Goal: Transaction & Acquisition: Obtain resource

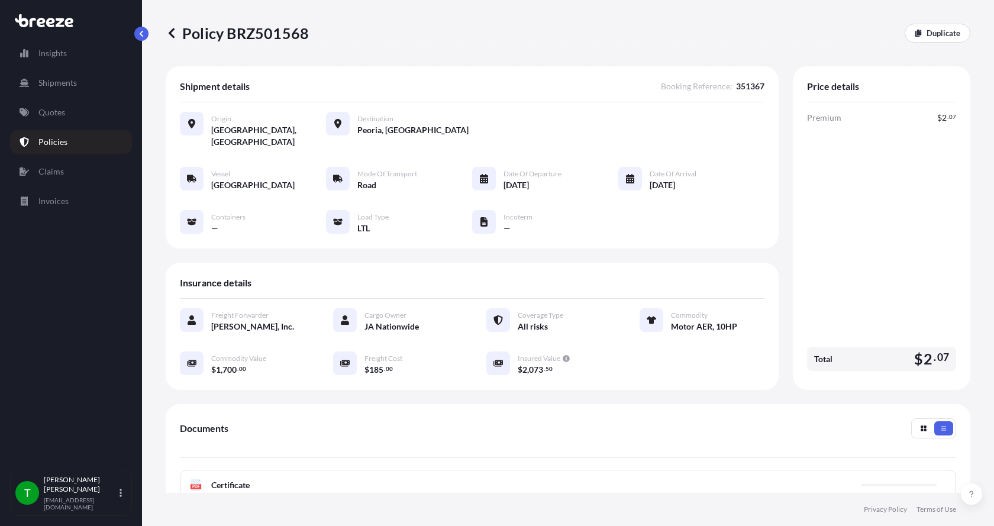
scroll to position [174, 0]
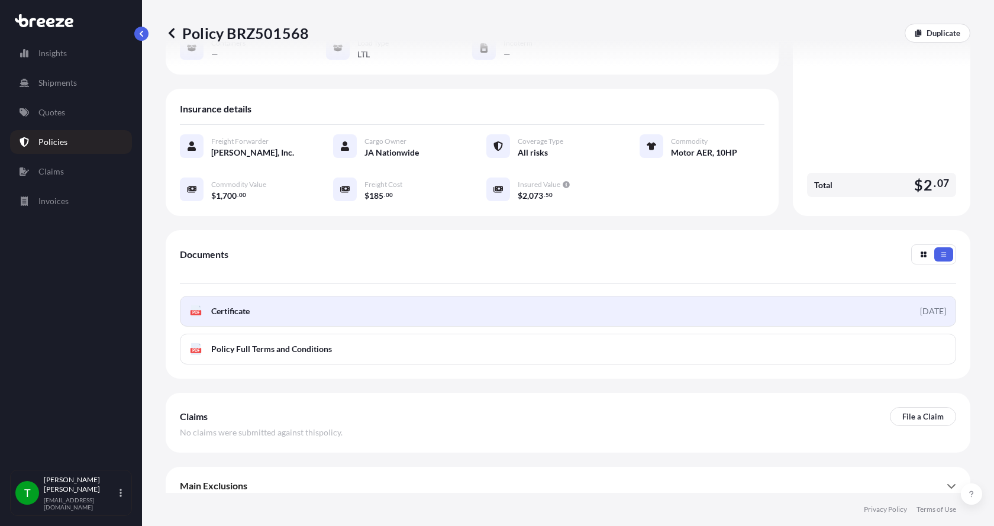
click at [224, 305] on link "PDF Certificate [DATE]" at bounding box center [568, 311] width 776 height 31
click at [253, 301] on link "PDF Certificate [DATE]" at bounding box center [568, 311] width 776 height 31
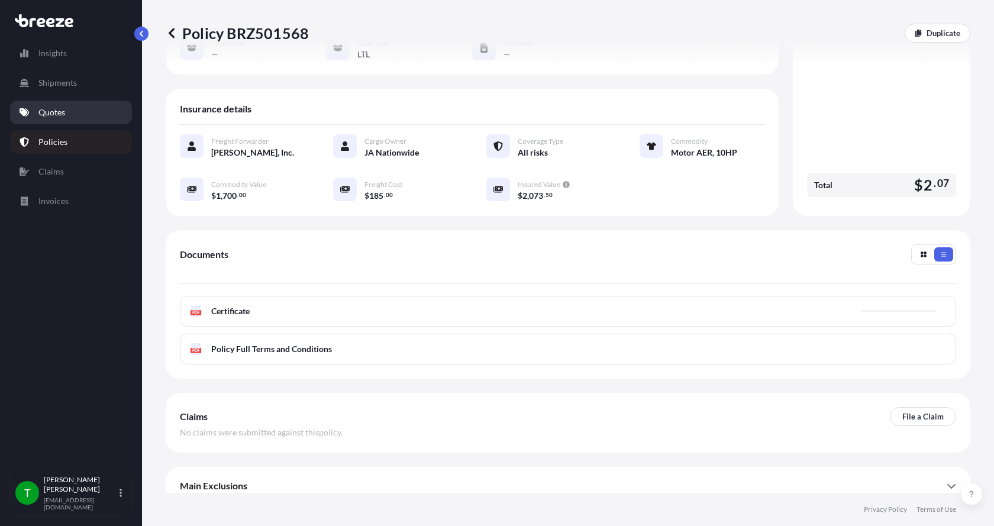
click at [61, 106] on p "Quotes" at bounding box center [51, 112] width 27 height 12
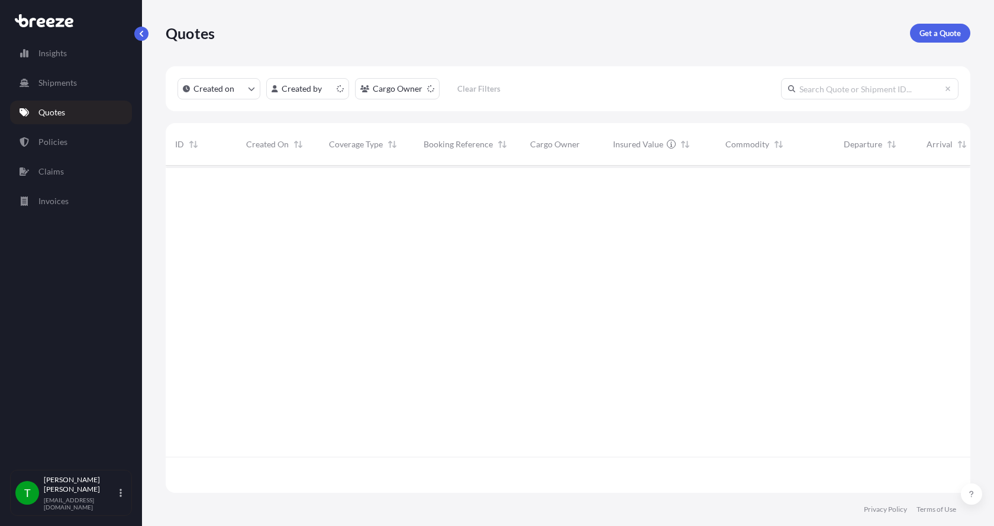
scroll to position [325, 796]
click at [935, 30] on p "Get a Quote" at bounding box center [939, 33] width 41 height 12
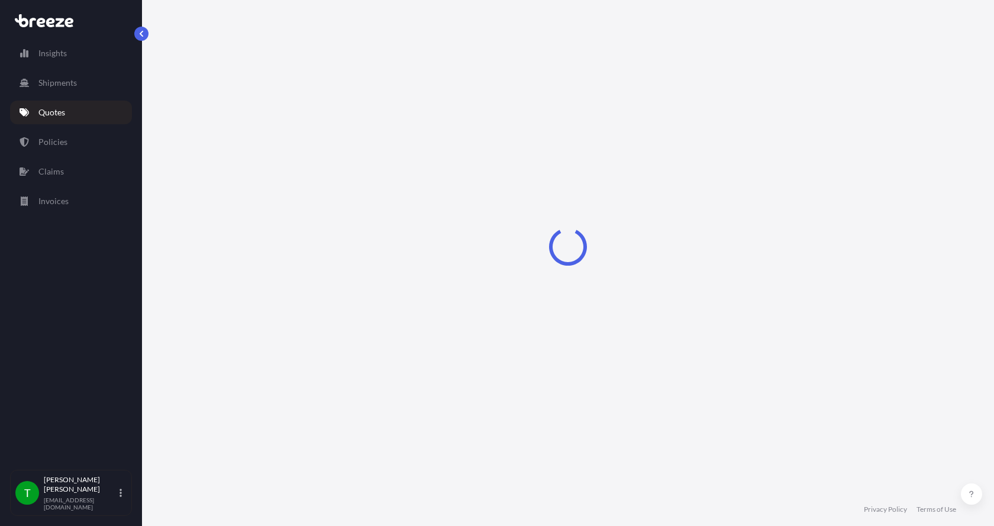
select select "Sea"
select select "1"
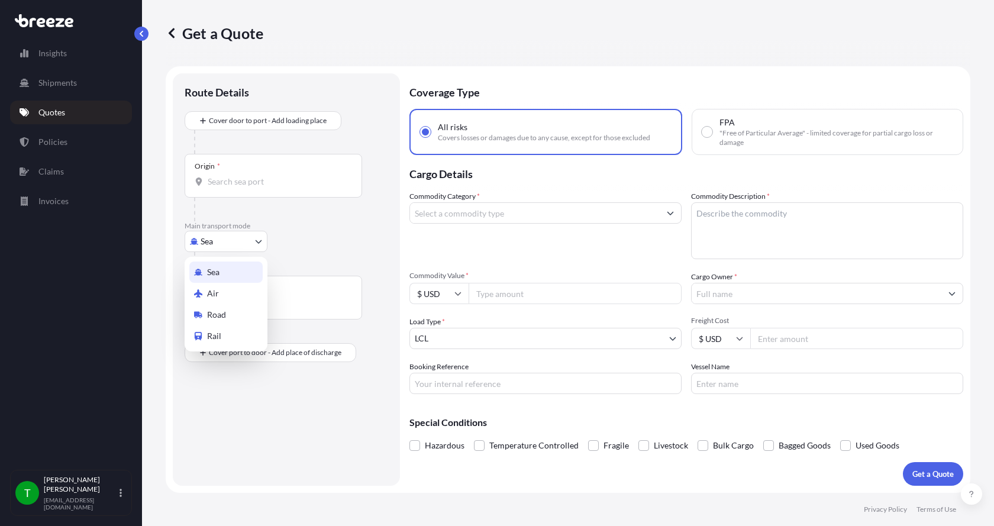
click at [196, 244] on body "Insights Shipments Quotes Policies Claims Invoices T [PERSON_NAME] [EMAIL_ADDRE…" at bounding box center [497, 263] width 994 height 526
click at [216, 312] on span "Road" at bounding box center [216, 315] width 19 height 12
select select "Road"
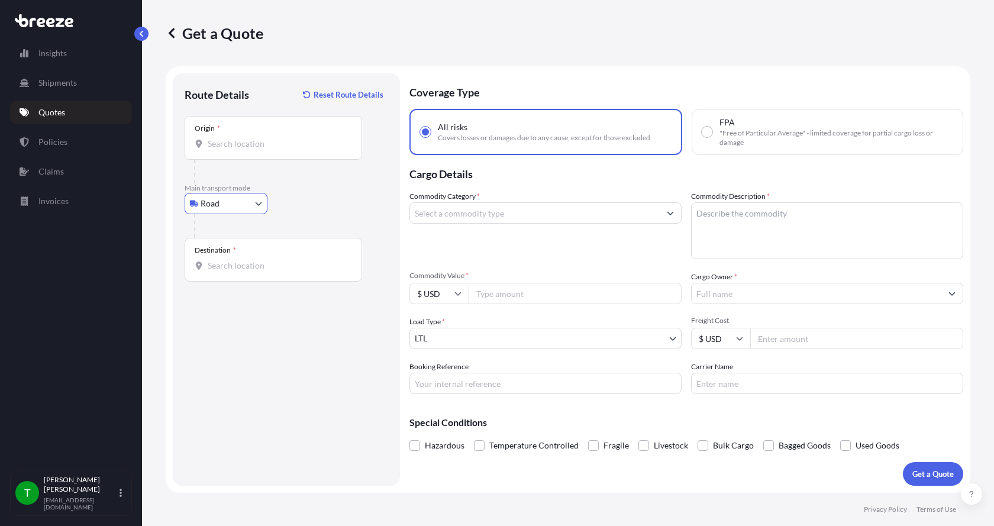
click at [219, 148] on input "Origin *" at bounding box center [278, 144] width 140 height 12
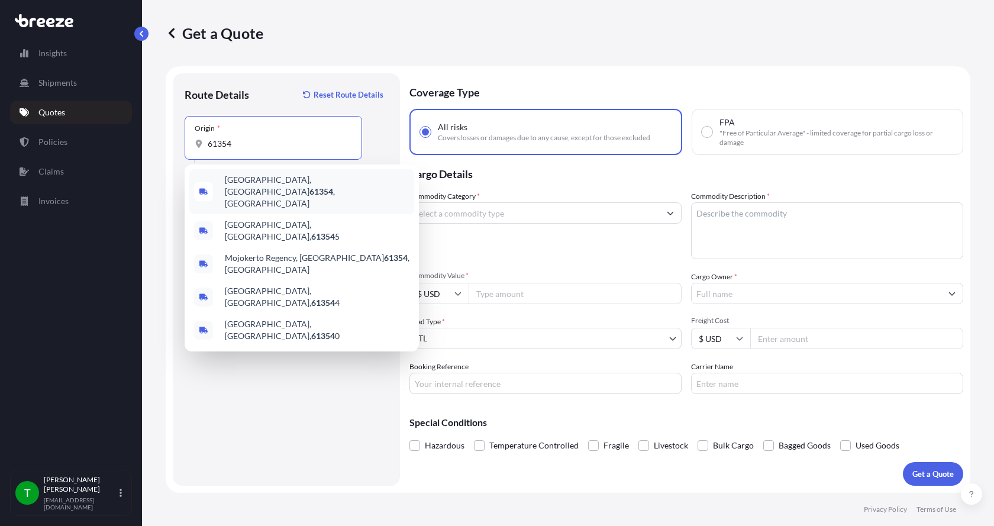
click at [241, 186] on span "[GEOGRAPHIC_DATA], IL 61354 , [GEOGRAPHIC_DATA]" at bounding box center [317, 191] width 185 height 35
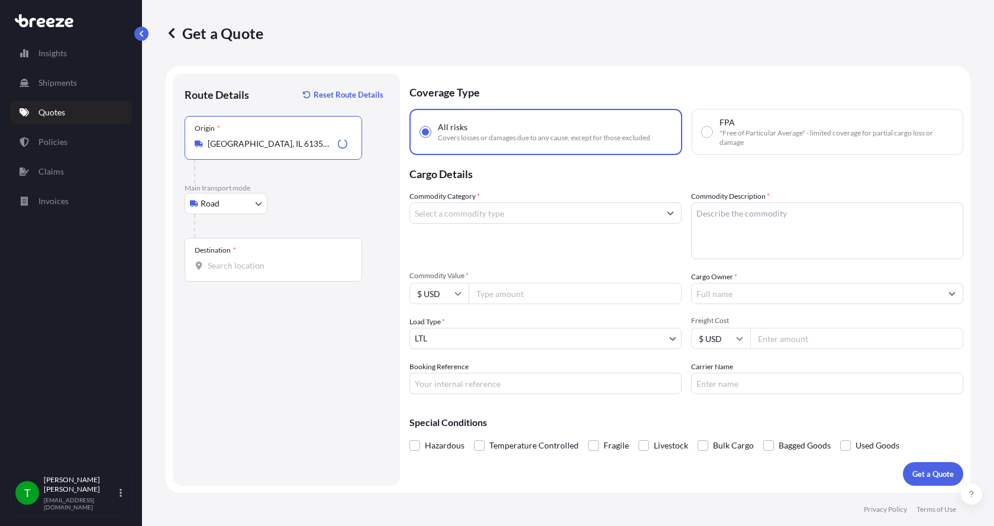
type input "[GEOGRAPHIC_DATA], IL 61354, [GEOGRAPHIC_DATA]"
click at [224, 260] on input "Destination *" at bounding box center [278, 266] width 140 height 12
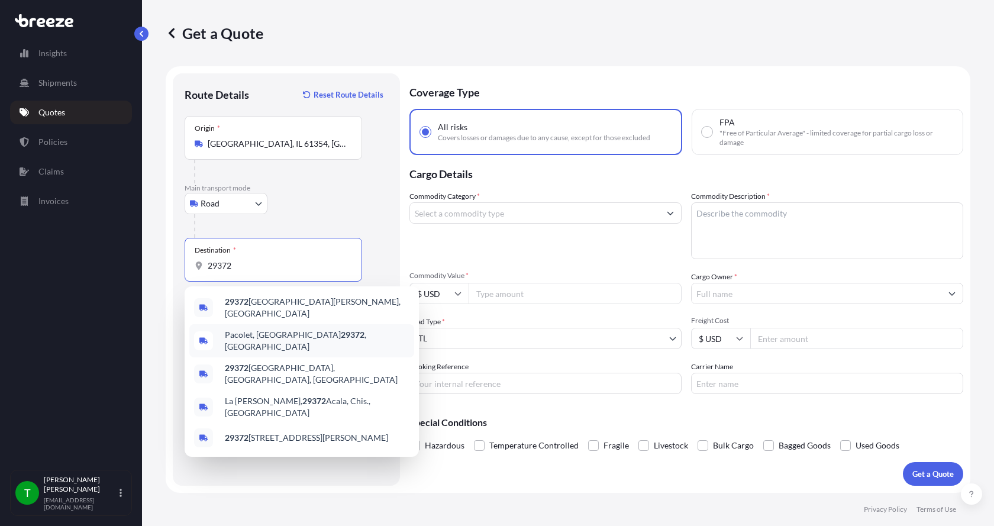
click at [245, 332] on span "Pacolet, SC 29372 , [GEOGRAPHIC_DATA]" at bounding box center [317, 341] width 185 height 24
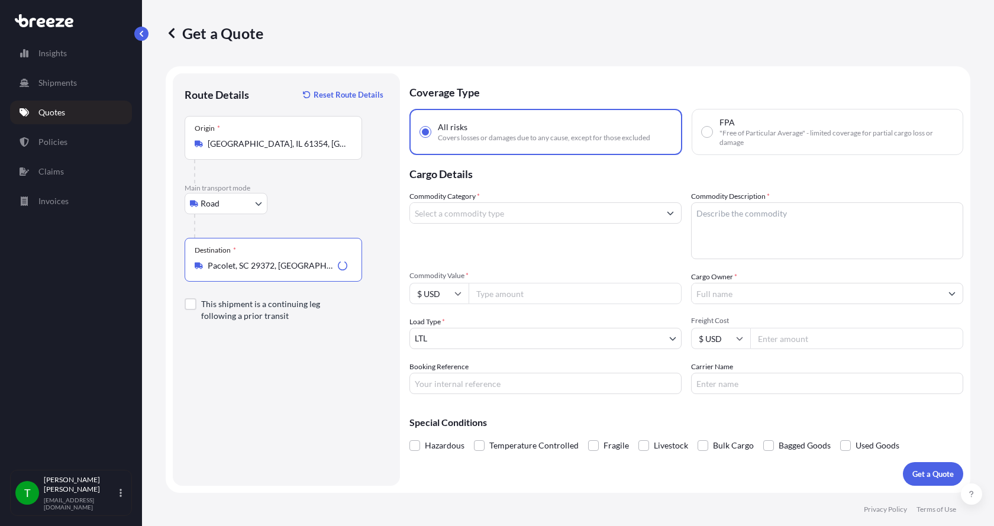
type input "Pacolet, SC 29372, [GEOGRAPHIC_DATA]"
click at [442, 217] on input "Commodity Category *" at bounding box center [535, 212] width 250 height 21
type input "JA Nationwide"
click at [703, 214] on textarea "Commodity Description *" at bounding box center [827, 230] width 272 height 57
type textarea "Electrical Components"
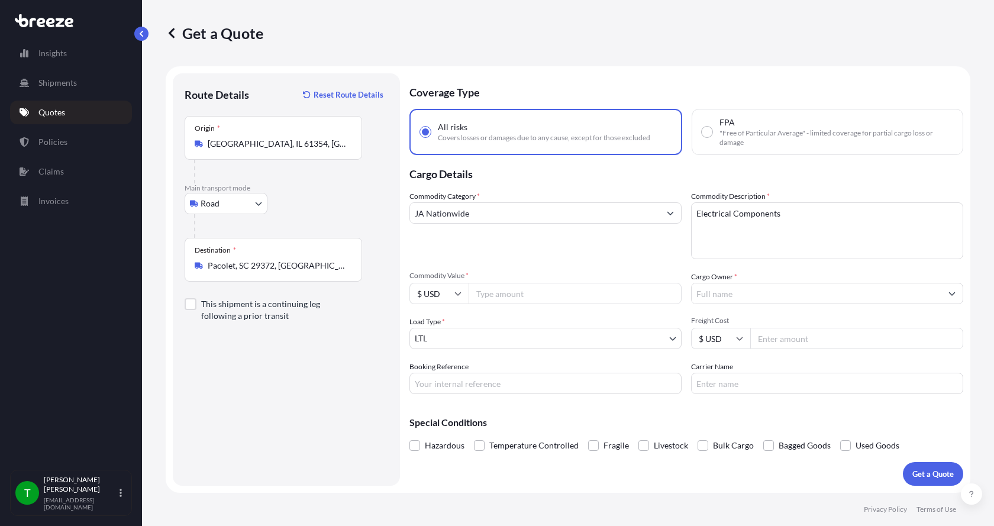
click at [511, 295] on input "Commodity Value *" at bounding box center [575, 293] width 213 height 21
type input "27694.00"
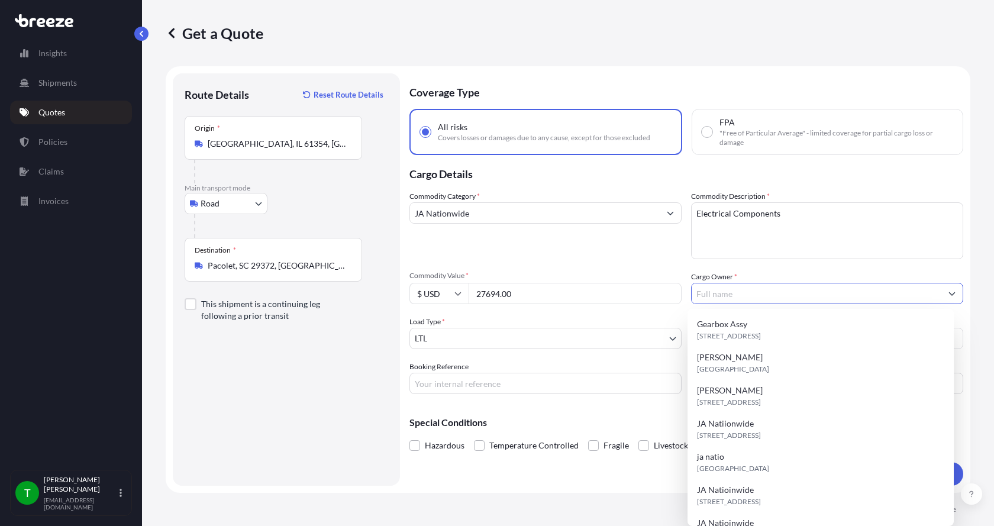
click at [728, 296] on input "Cargo Owner *" at bounding box center [817, 293] width 250 height 21
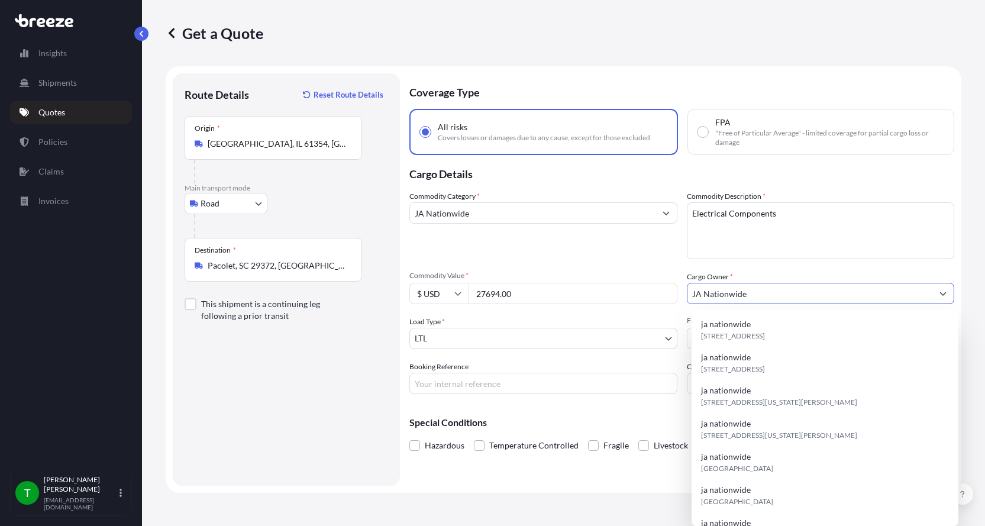
type input "JA Nationwide"
click at [468, 384] on input "Booking Reference" at bounding box center [543, 383] width 268 height 21
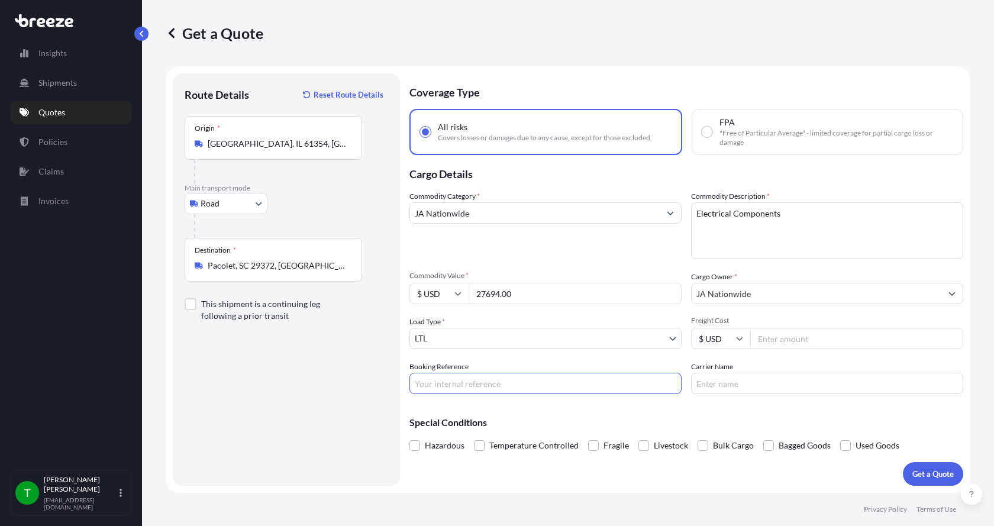
click at [674, 37] on div "Get a Quote" at bounding box center [568, 33] width 805 height 19
click at [750, 385] on input "Carrier Name" at bounding box center [827, 383] width 272 height 21
type input "GO2 Logistics"
click at [646, 416] on div "Special Conditions Hazardous Temperature Controlled Fragile Livestock Bulk Carg…" at bounding box center [686, 428] width 554 height 51
click at [929, 468] on p "Get a Quote" at bounding box center [932, 474] width 41 height 12
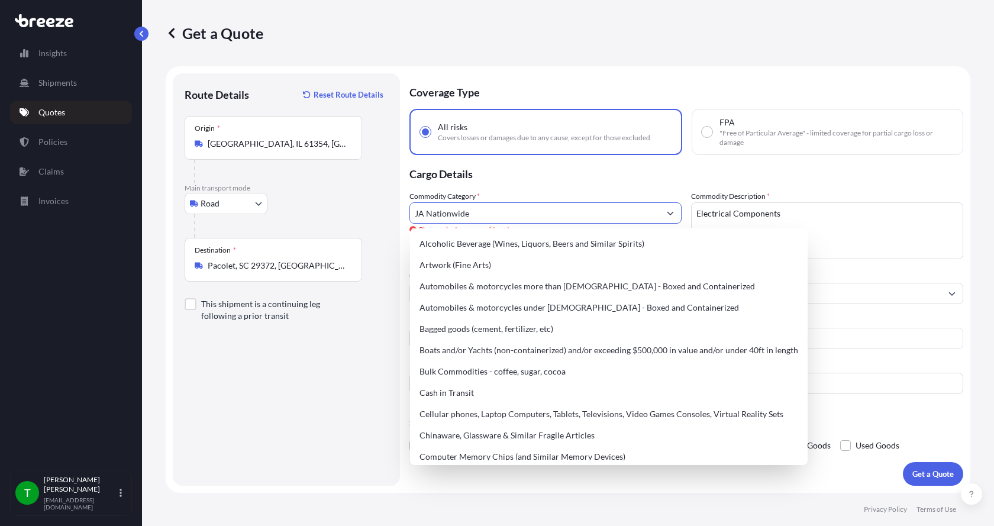
click at [508, 216] on input "JA Nationwide" at bounding box center [535, 212] width 250 height 21
drag, startPoint x: 508, startPoint y: 216, endPoint x: 378, endPoint y: 203, distance: 130.1
click at [378, 203] on form "Route Details Reset Route Details Place of loading Road Road Rail Origin * [GEO…" at bounding box center [568, 279] width 805 height 427
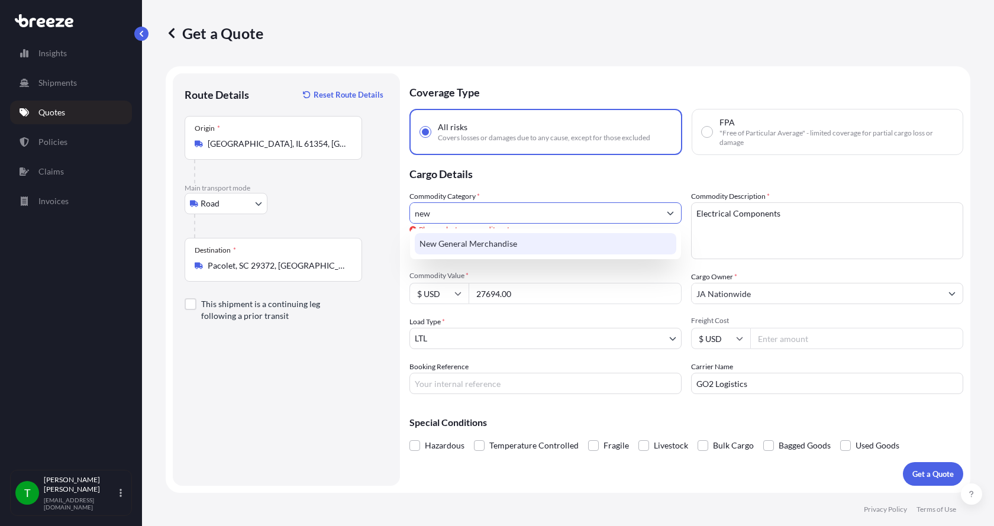
click at [449, 238] on div "New General Merchandise" at bounding box center [545, 243] width 261 height 21
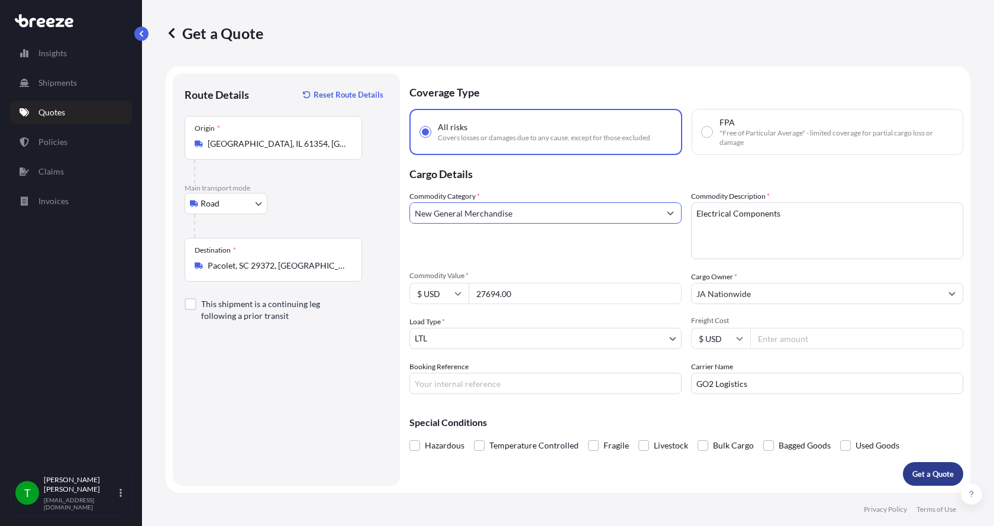
type input "New General Merchandise"
click at [945, 471] on p "Get a Quote" at bounding box center [932, 474] width 41 height 12
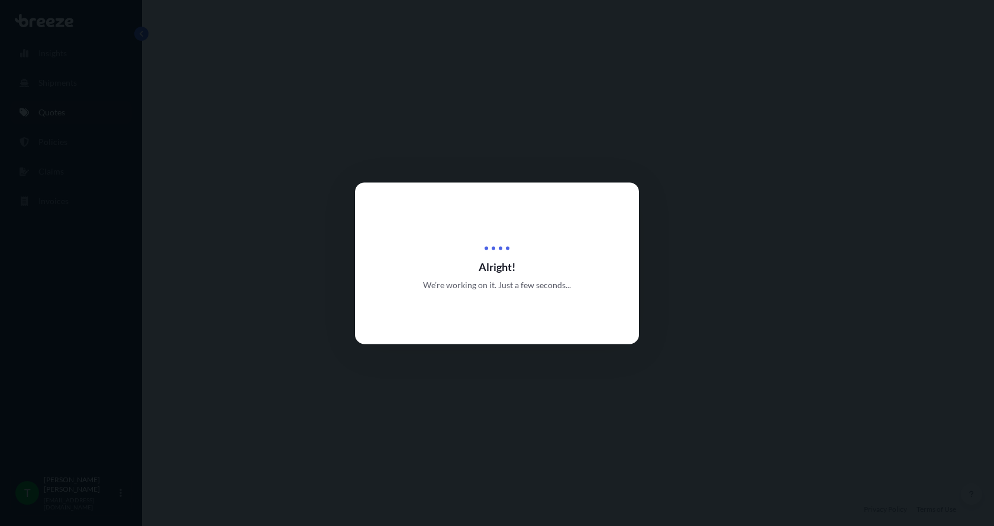
select select "Road"
select select "1"
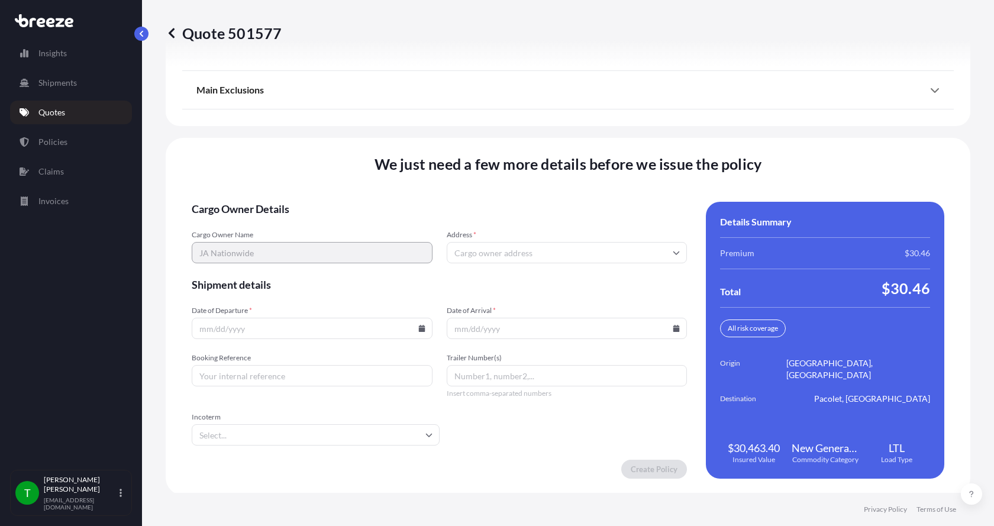
scroll to position [1545, 0]
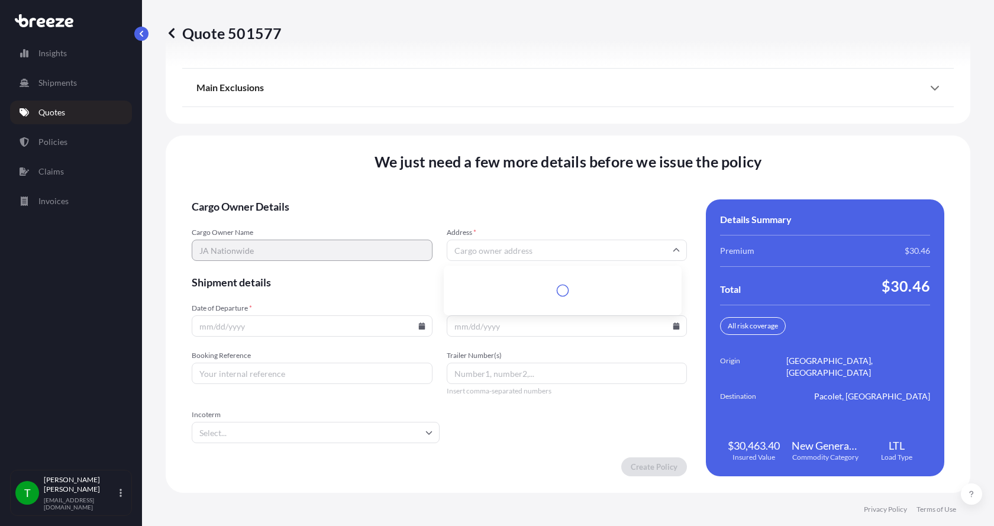
click at [481, 251] on input "Address *" at bounding box center [567, 250] width 241 height 21
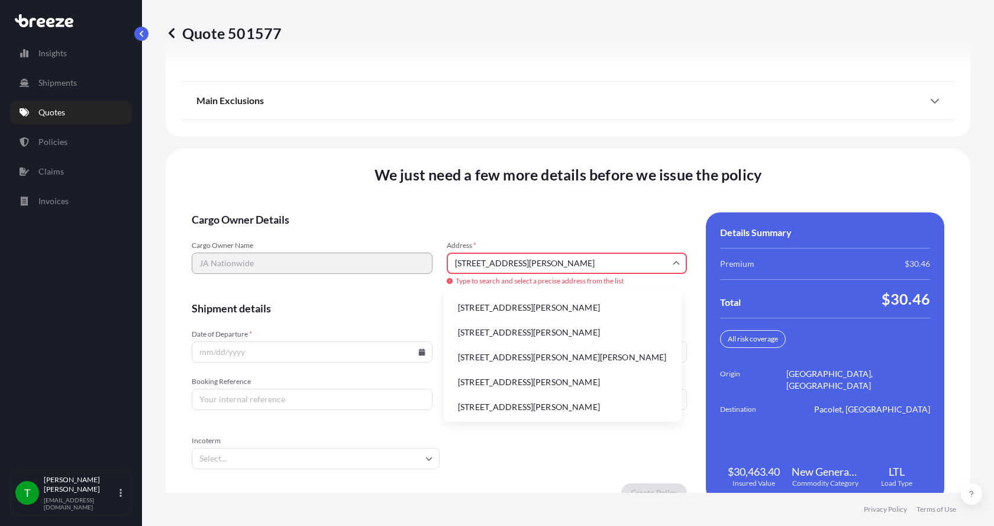
click at [467, 332] on li "[STREET_ADDRESS][PERSON_NAME]" at bounding box center [562, 332] width 228 height 22
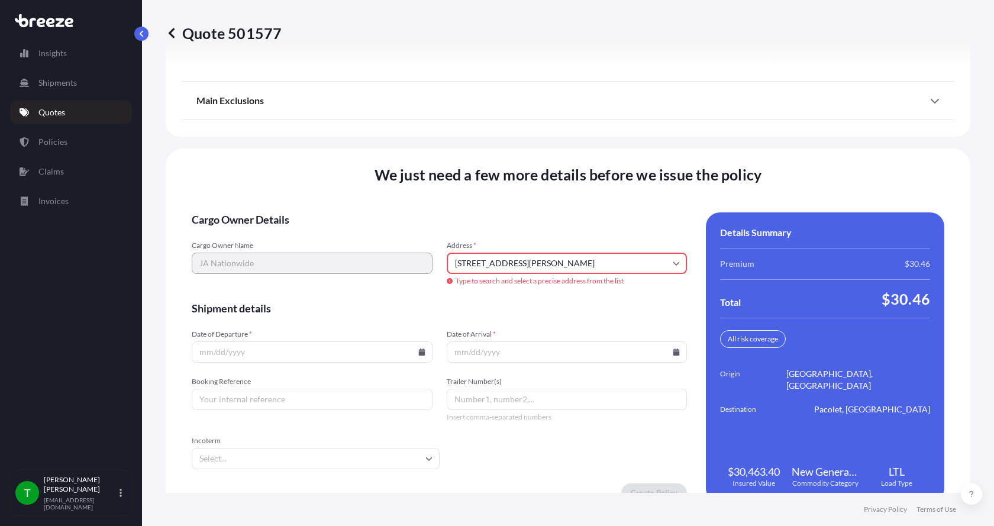
type input "[STREET_ADDRESS][PERSON_NAME]"
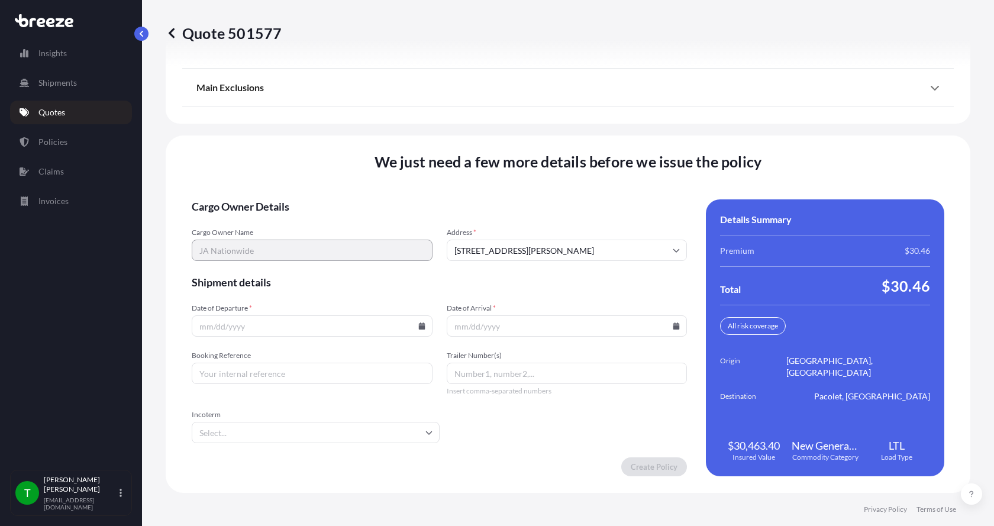
click at [421, 328] on icon at bounding box center [421, 325] width 7 height 7
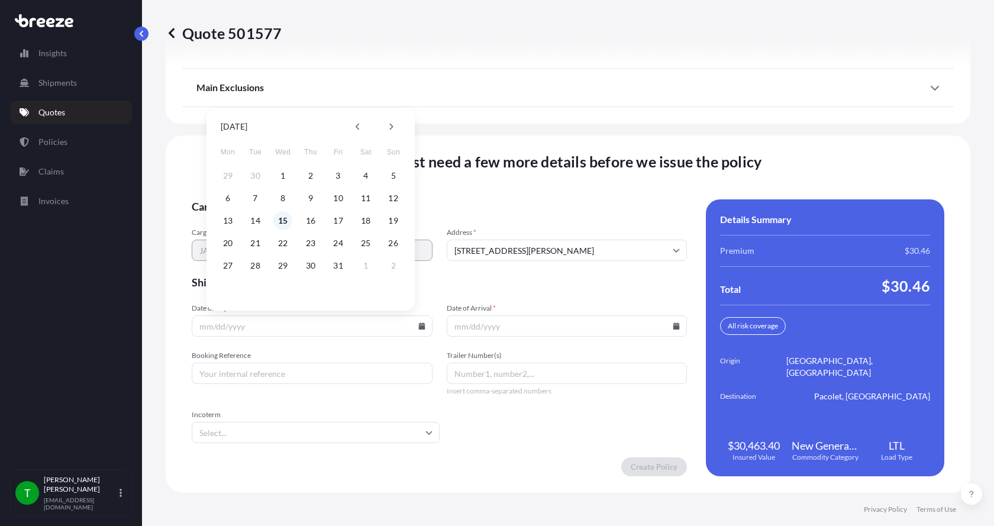
click at [282, 221] on button "15" at bounding box center [282, 220] width 19 height 19
type input "[DATE]"
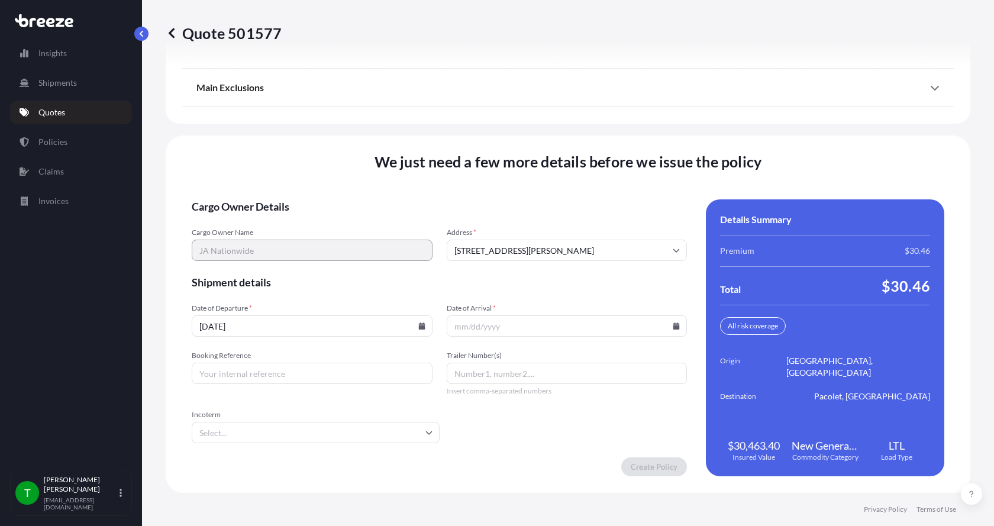
click at [283, 255] on button "15" at bounding box center [290, 260] width 14 height 11
click at [673, 327] on icon at bounding box center [676, 325] width 7 height 7
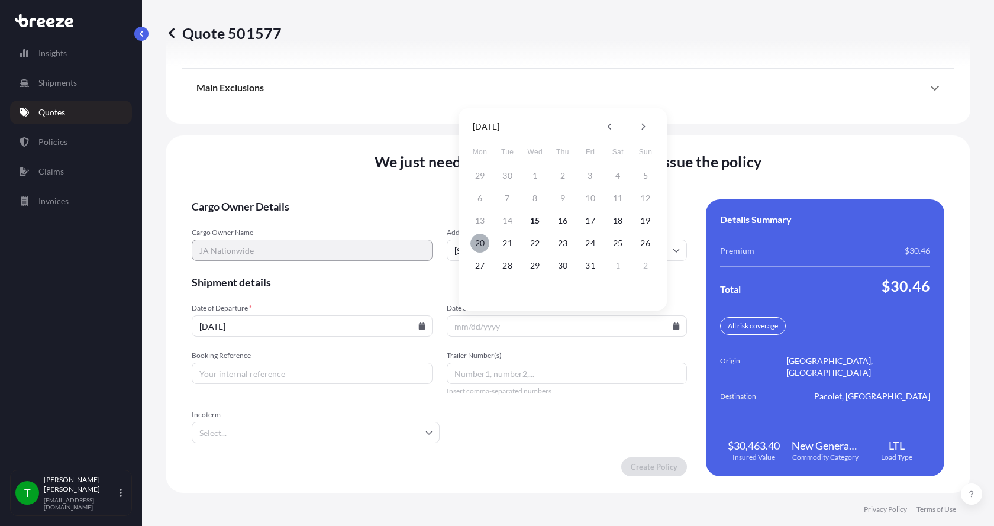
click at [476, 241] on button "20" at bounding box center [479, 243] width 19 height 19
type input "[DATE]"
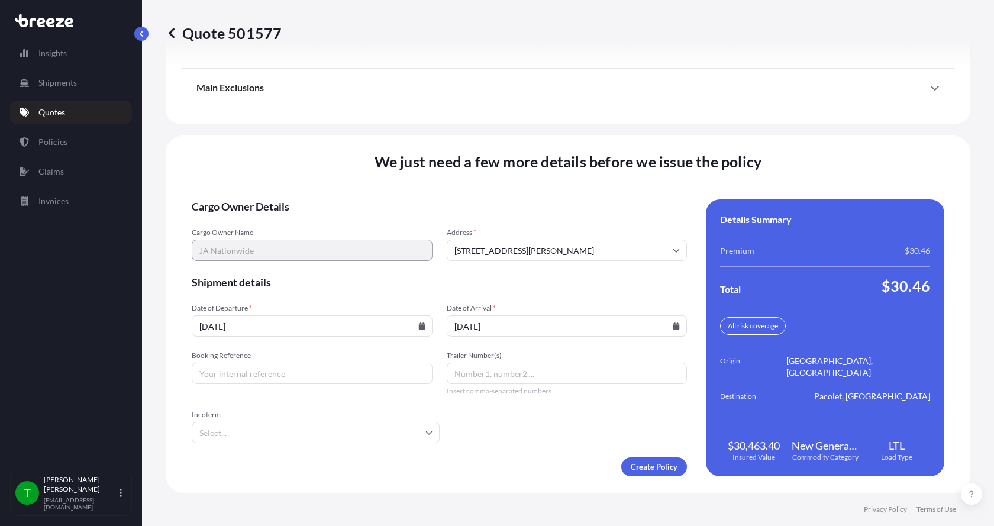
click at [493, 267] on button "20" at bounding box center [500, 272] width 14 height 11
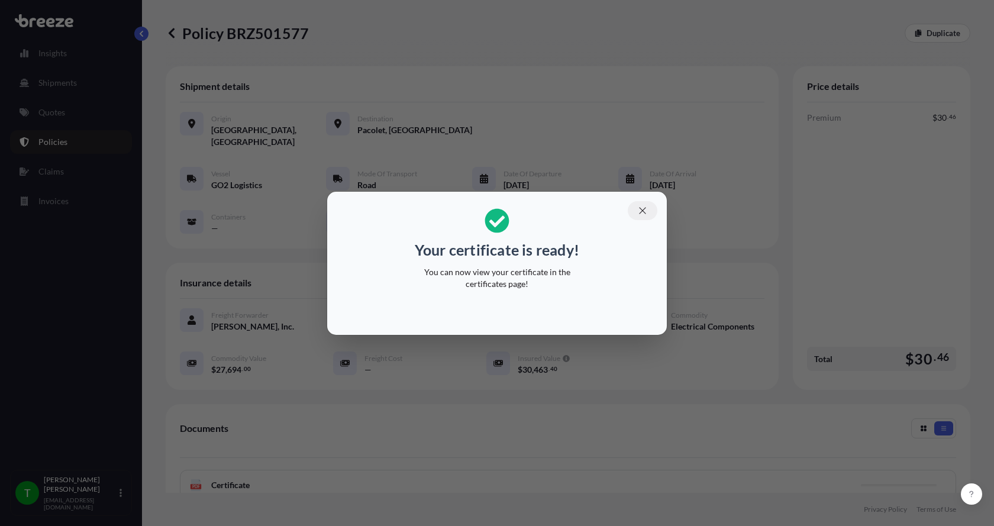
click at [638, 211] on icon "button" at bounding box center [642, 210] width 11 height 11
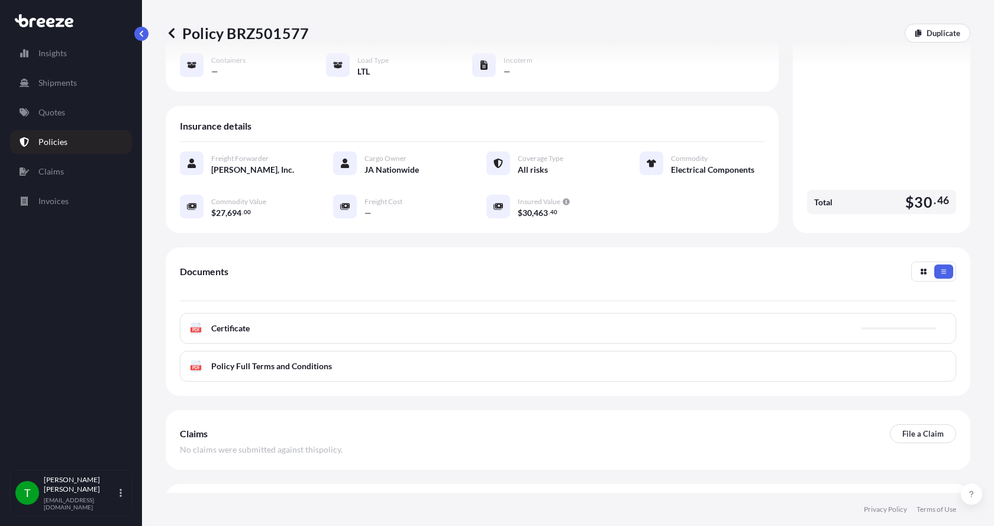
scroll to position [174, 0]
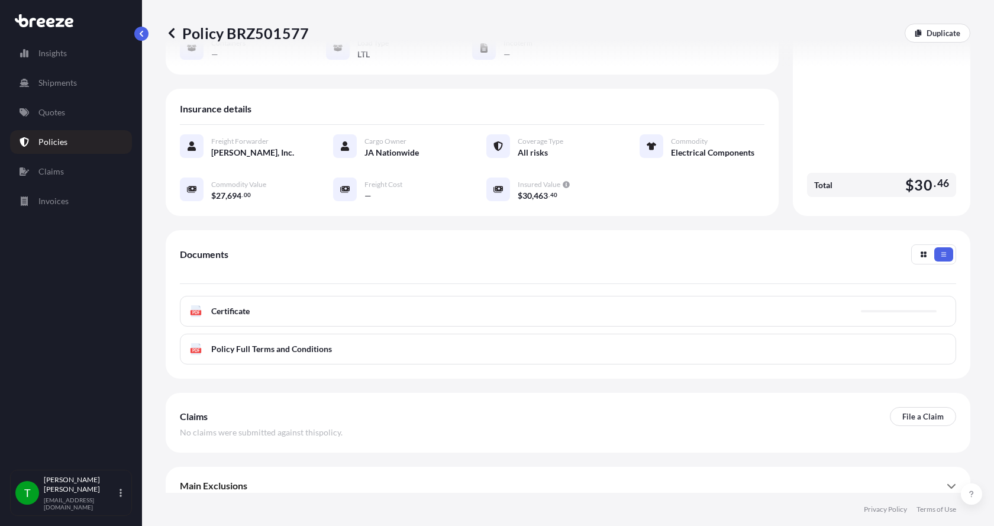
click at [214, 305] on span "Certificate" at bounding box center [230, 311] width 38 height 12
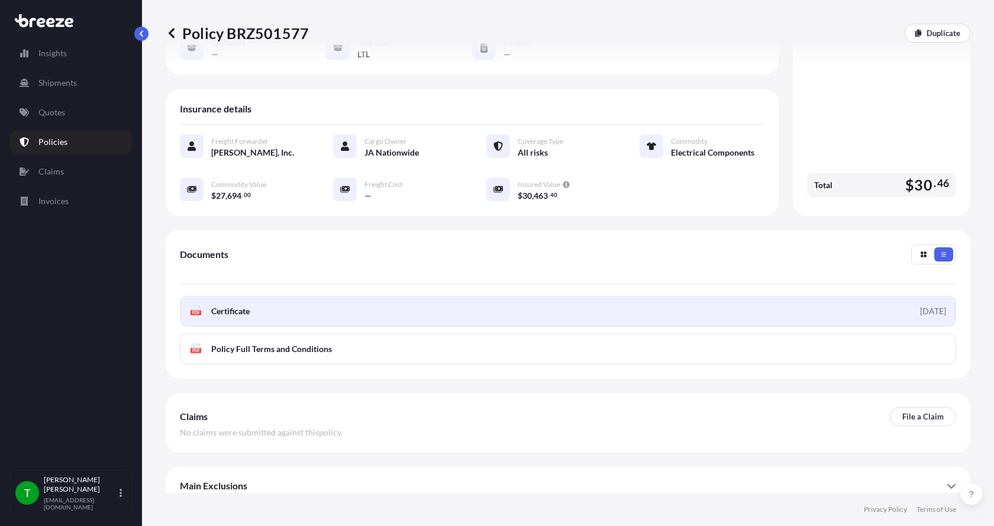
click at [203, 305] on div "PDF Certificate" at bounding box center [220, 311] width 60 height 12
